Goal: Information Seeking & Learning: Learn about a topic

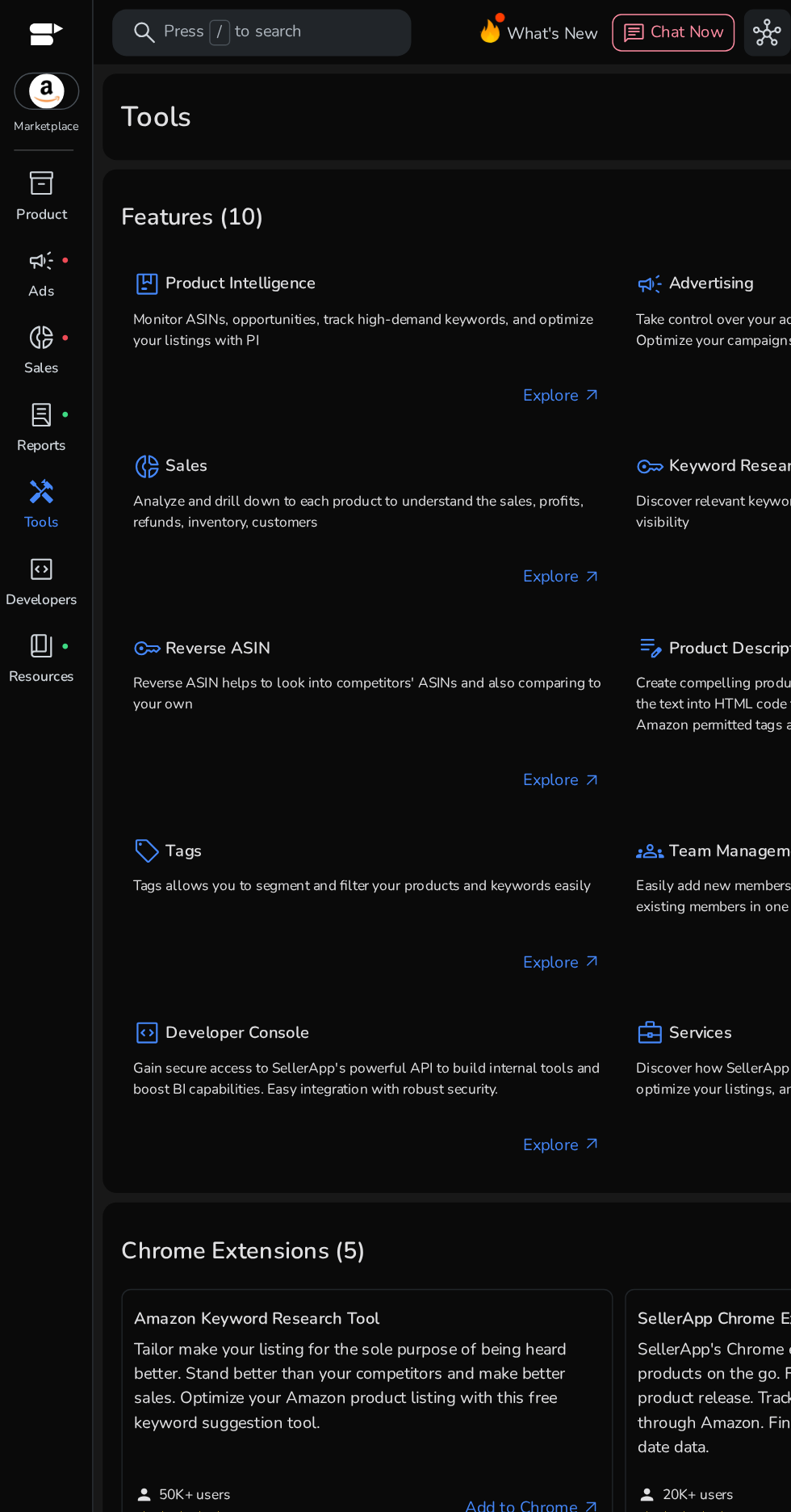
click at [32, 371] on link "handyman Tools" at bounding box center [28, 353] width 57 height 53
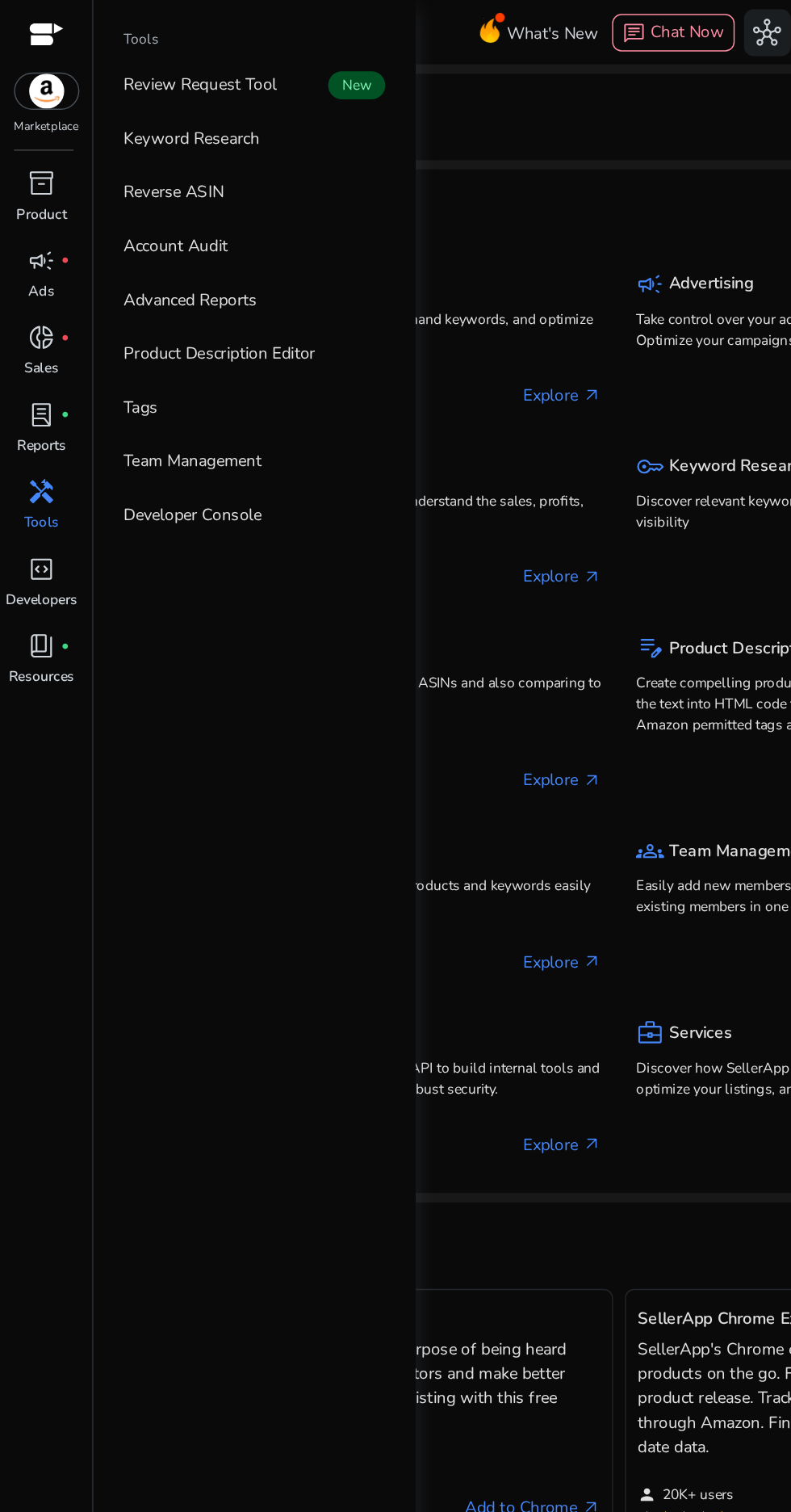
click at [193, 109] on link "Keyword Research" at bounding box center [175, 95] width 206 height 36
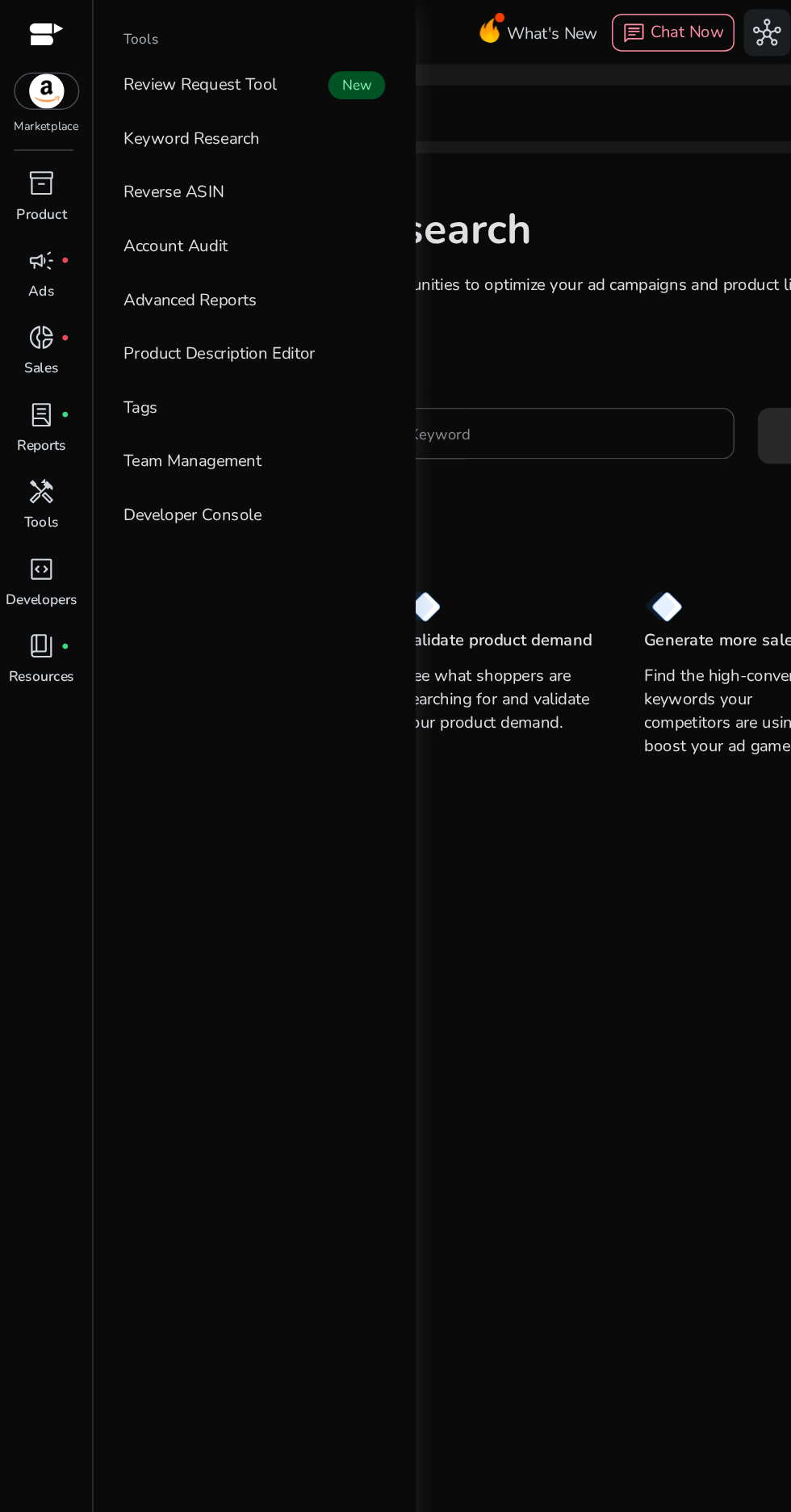
scroll to position [55, 0]
click at [380, 326] on div "Keyword Research Research and find keyword opportunities to optimize your [PERS…" at bounding box center [427, 317] width 713 height 424
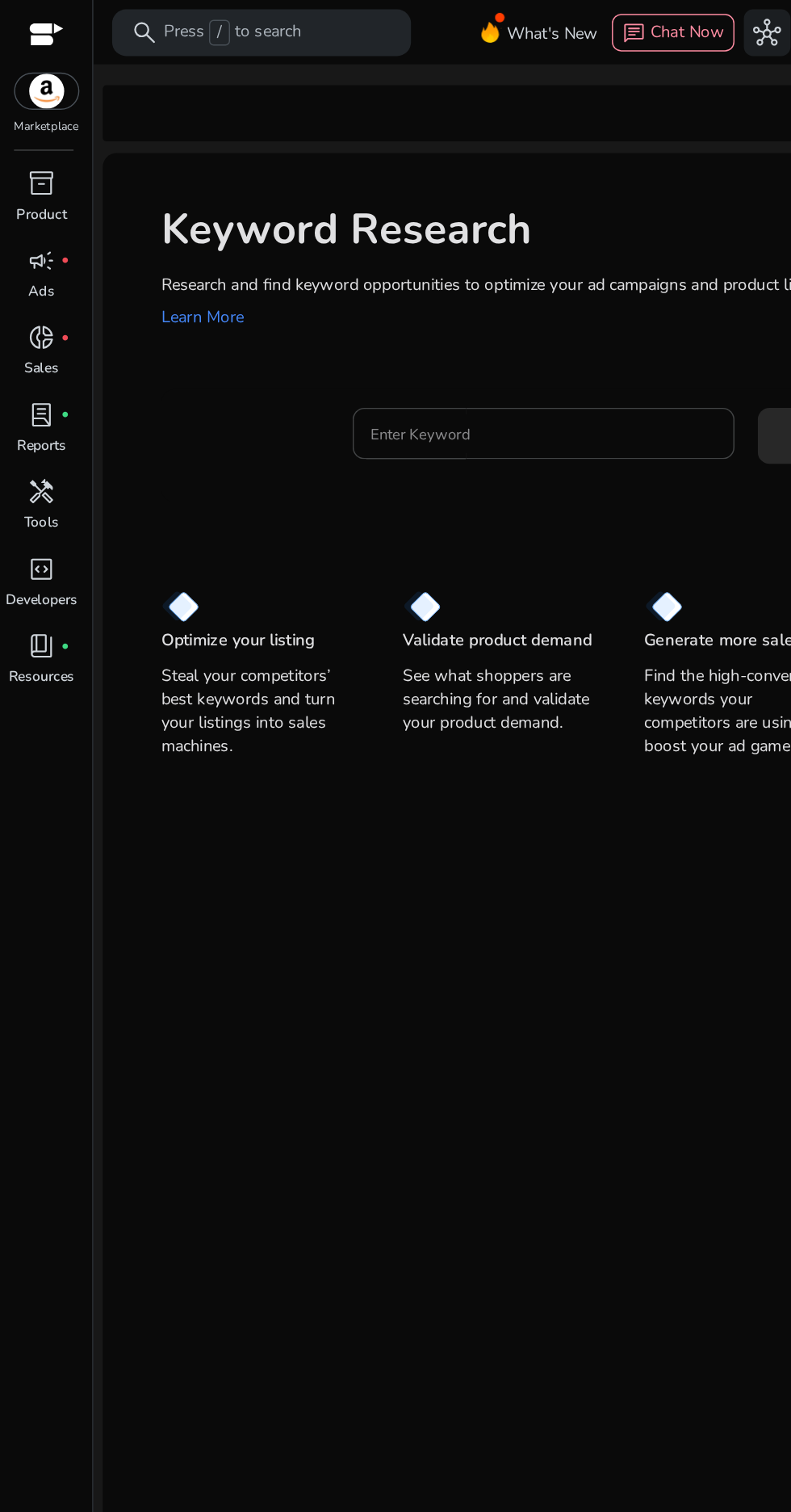
click at [380, 291] on input "Enter Keyword" at bounding box center [376, 300] width 238 height 17
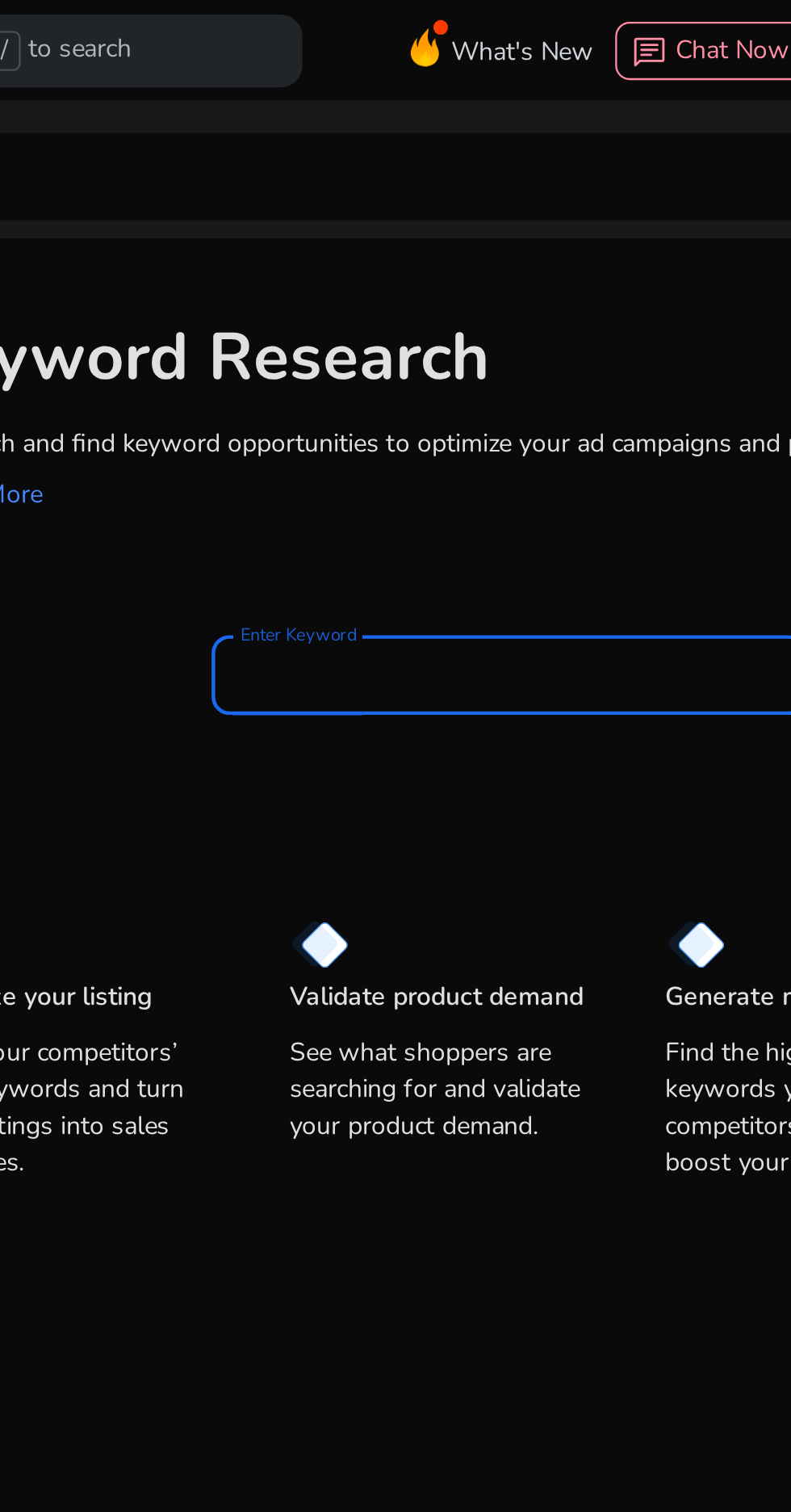
scroll to position [0, 0]
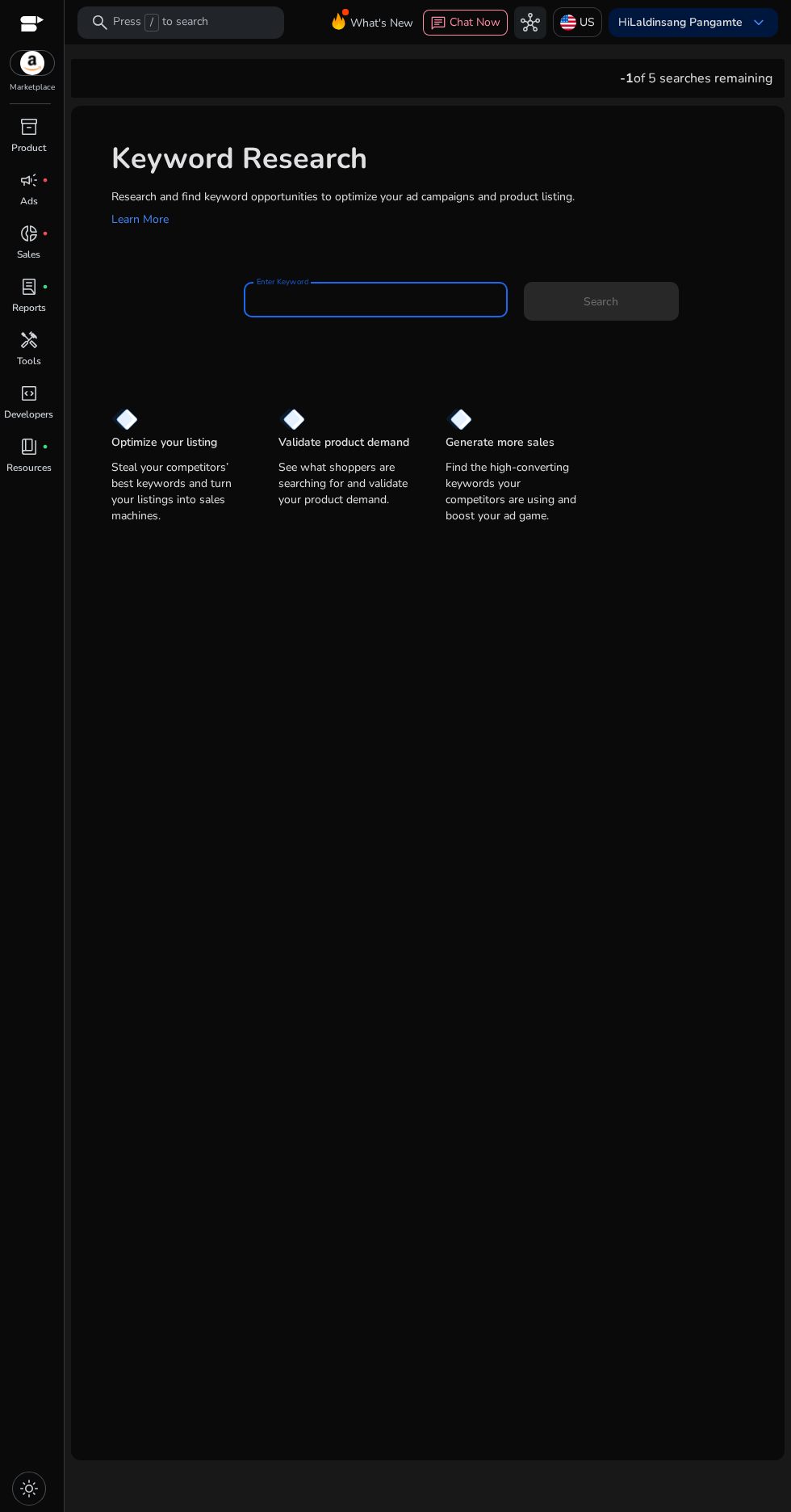
click at [377, 298] on input "Enter Keyword" at bounding box center [376, 300] width 238 height 17
click at [627, 307] on span at bounding box center [602, 302] width 155 height 39
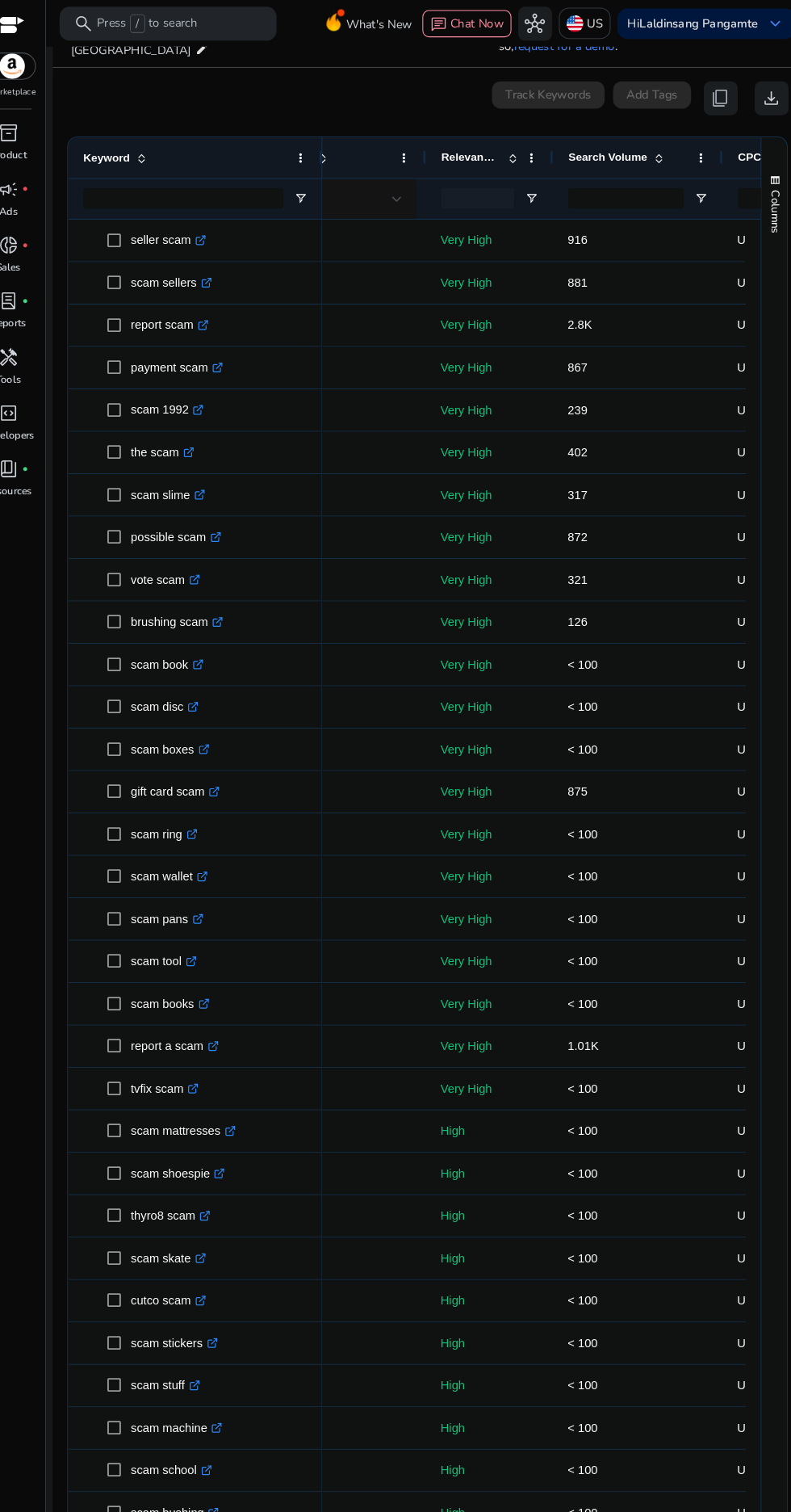
scroll to position [0, 222]
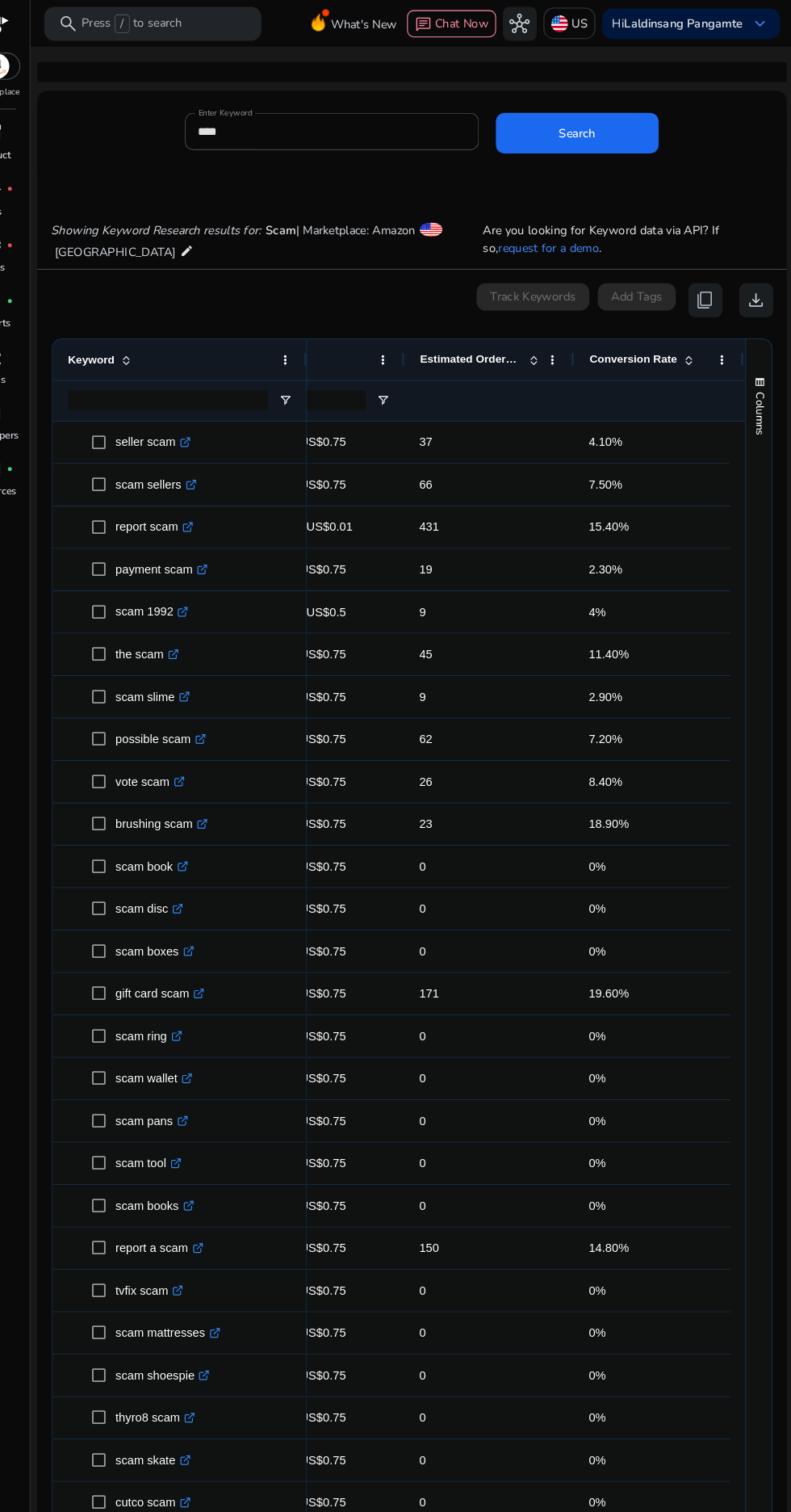
click at [293, 130] on input "****" at bounding box center [352, 125] width 254 height 17
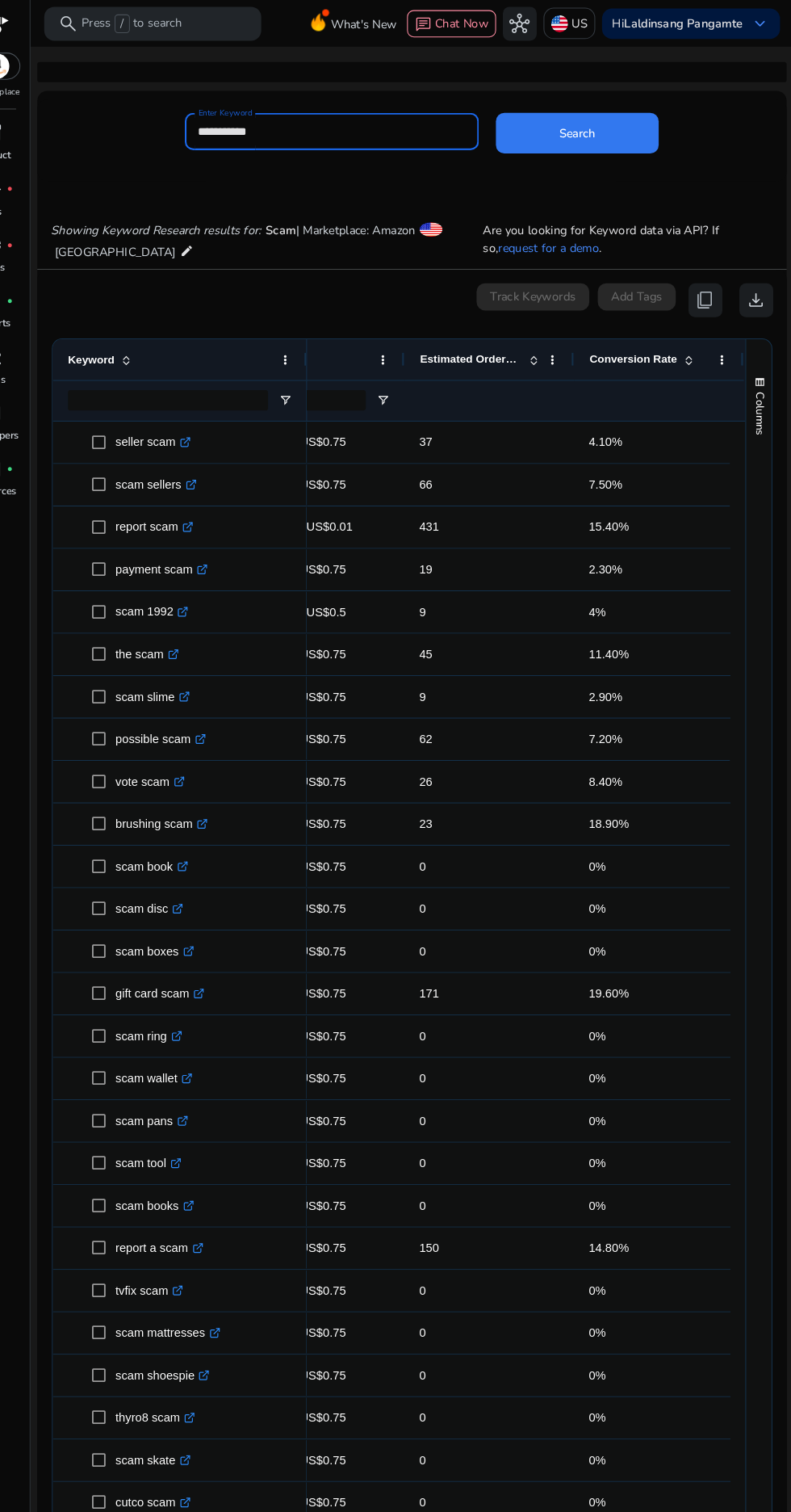
type input "**********"
click at [561, 130] on span at bounding box center [585, 127] width 155 height 39
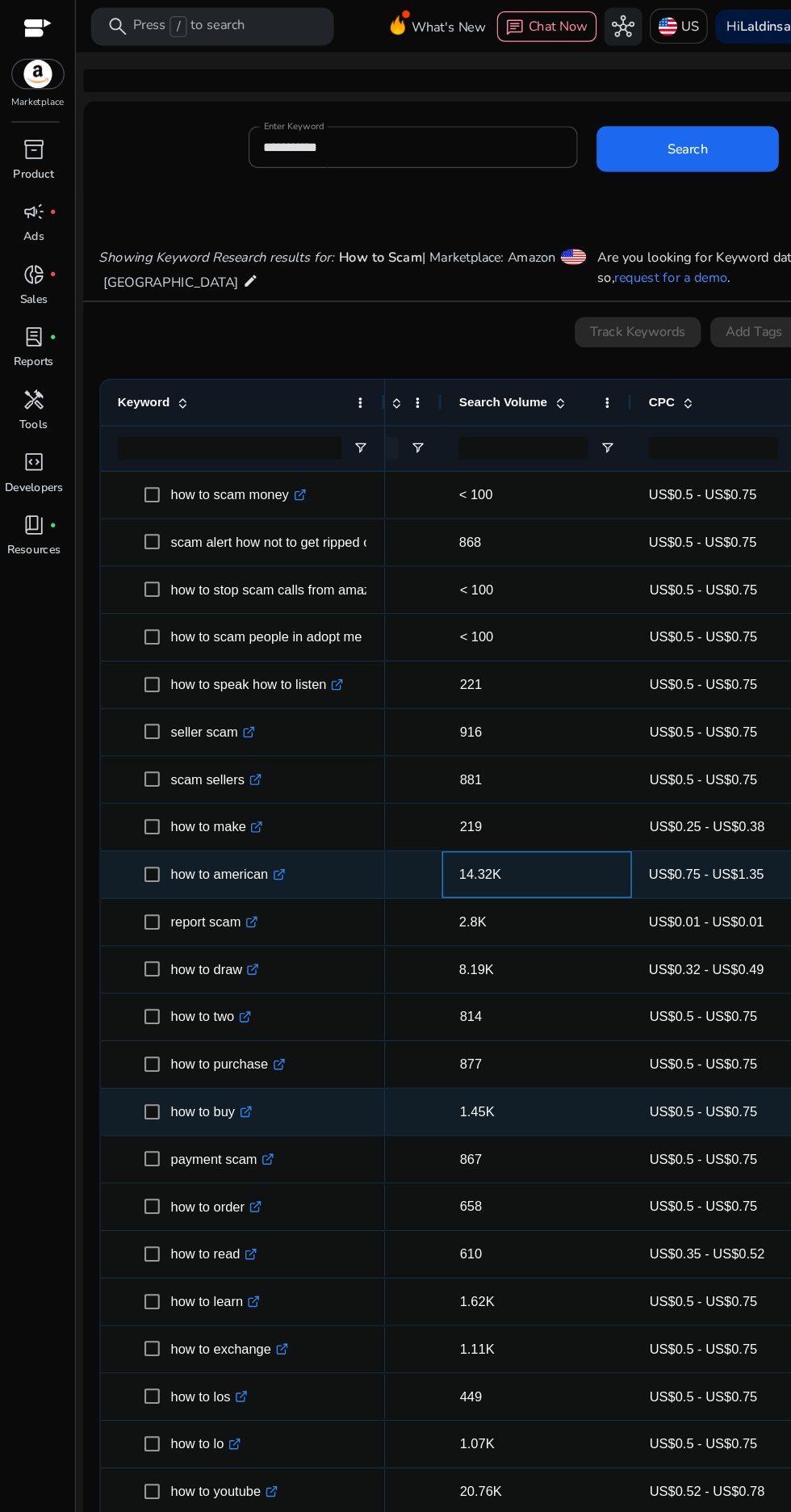
click at [408, 746] on span "14.32K" at bounding box center [408, 744] width 36 height 13
click at [338, 762] on span "Very High" at bounding box center [315, 744] width 92 height 44
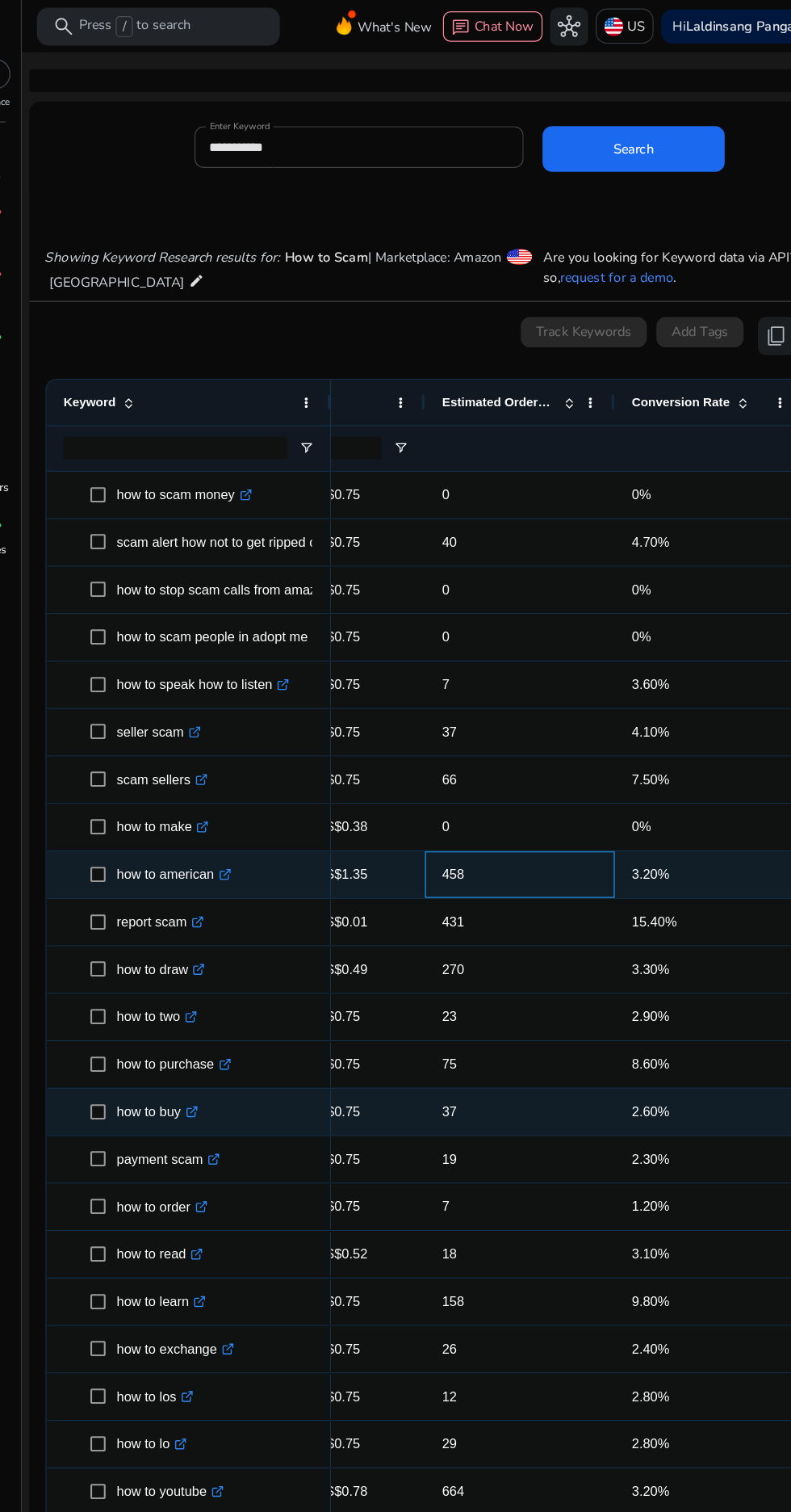
click at [424, 744] on span "458" at bounding box center [431, 744] width 18 height 13
